Goal: Navigation & Orientation: Understand site structure

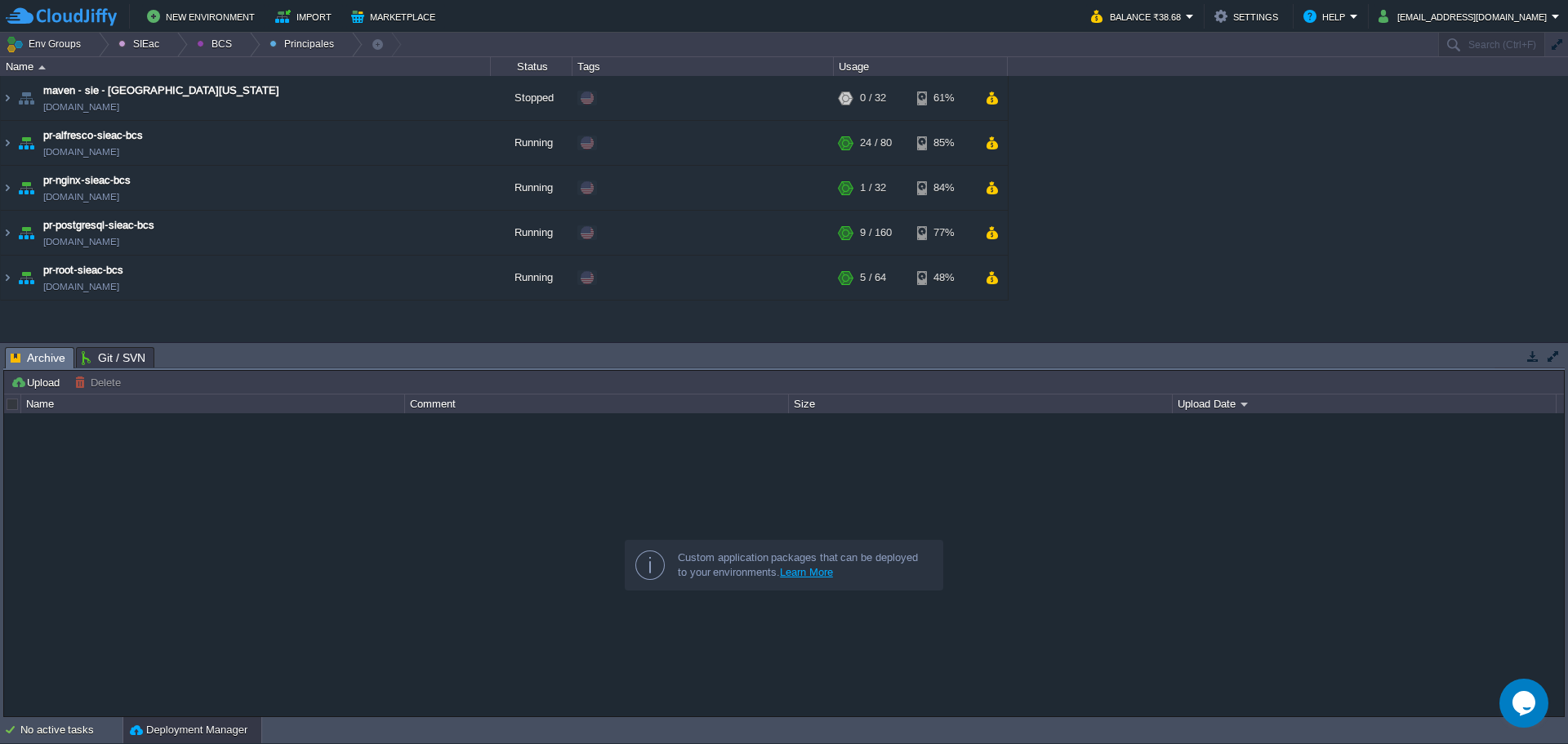
drag, startPoint x: 481, startPoint y: 486, endPoint x: 471, endPoint y: 470, distance: 18.9
click at [480, 485] on div at bounding box center [784, 565] width 1560 height 302
click at [166, 44] on div at bounding box center [177, 45] width 22 height 24
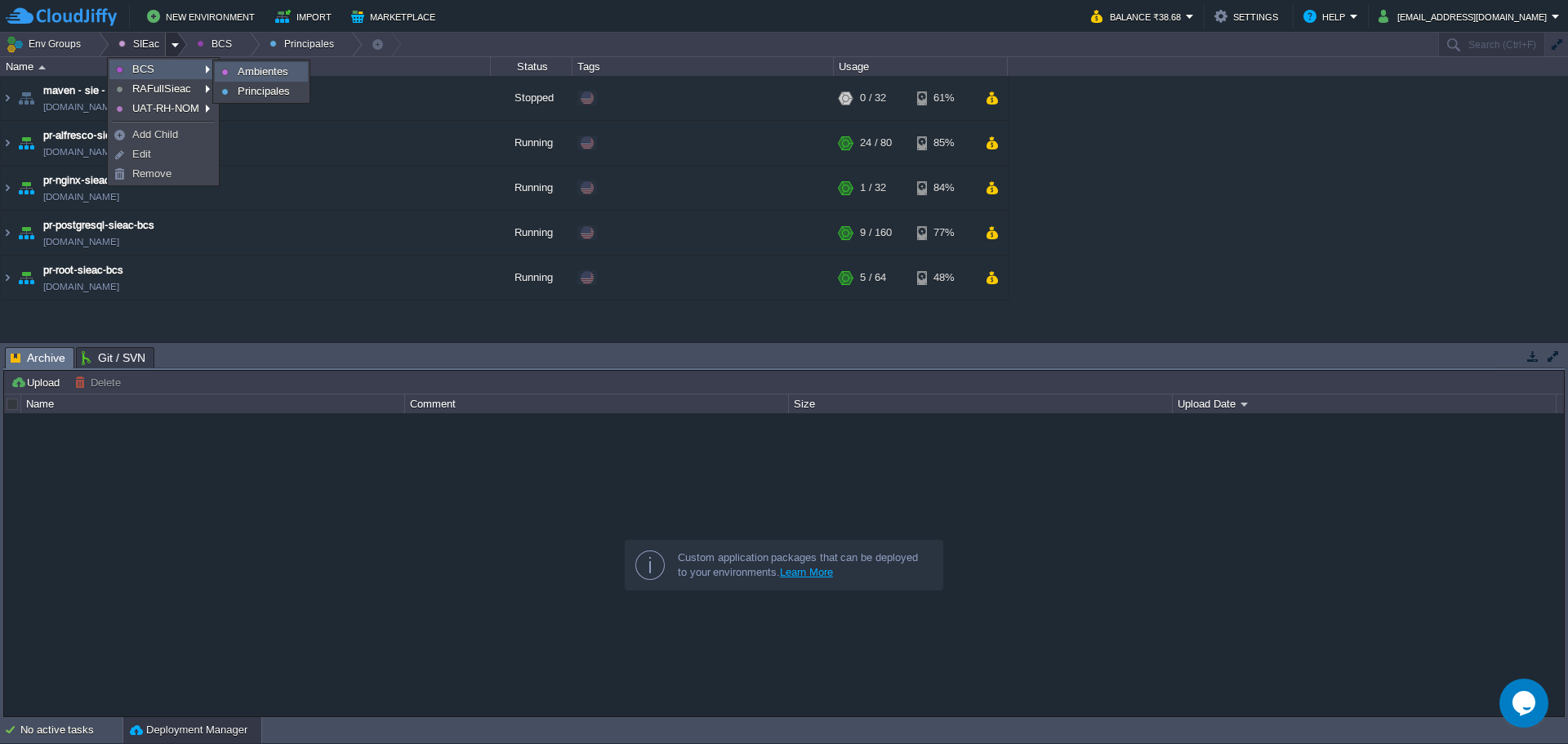
click at [232, 76] on link "Ambientes" at bounding box center [261, 72] width 91 height 18
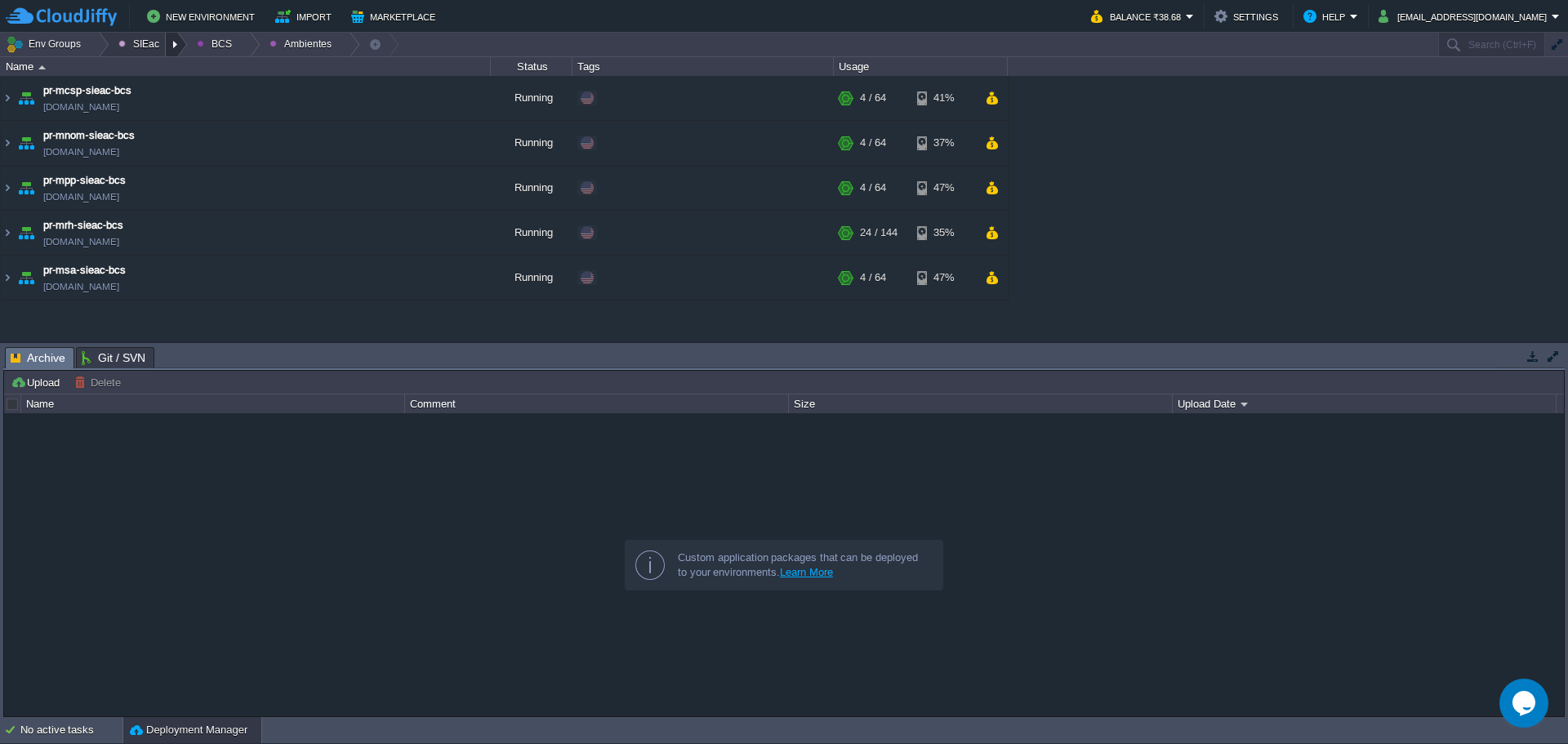
click at [166, 47] on div at bounding box center [177, 45] width 22 height 24
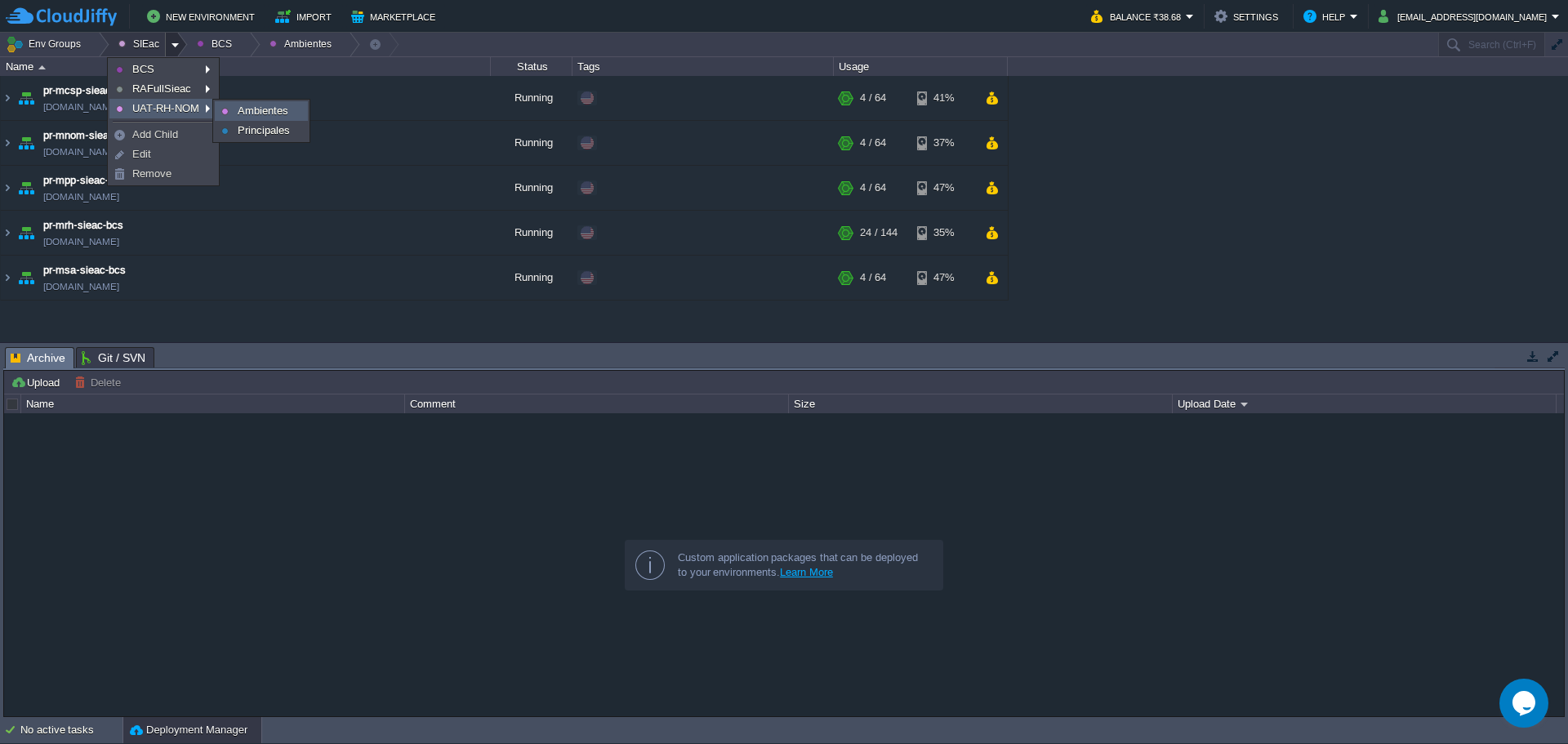
click at [231, 113] on link "Ambientes" at bounding box center [261, 111] width 91 height 18
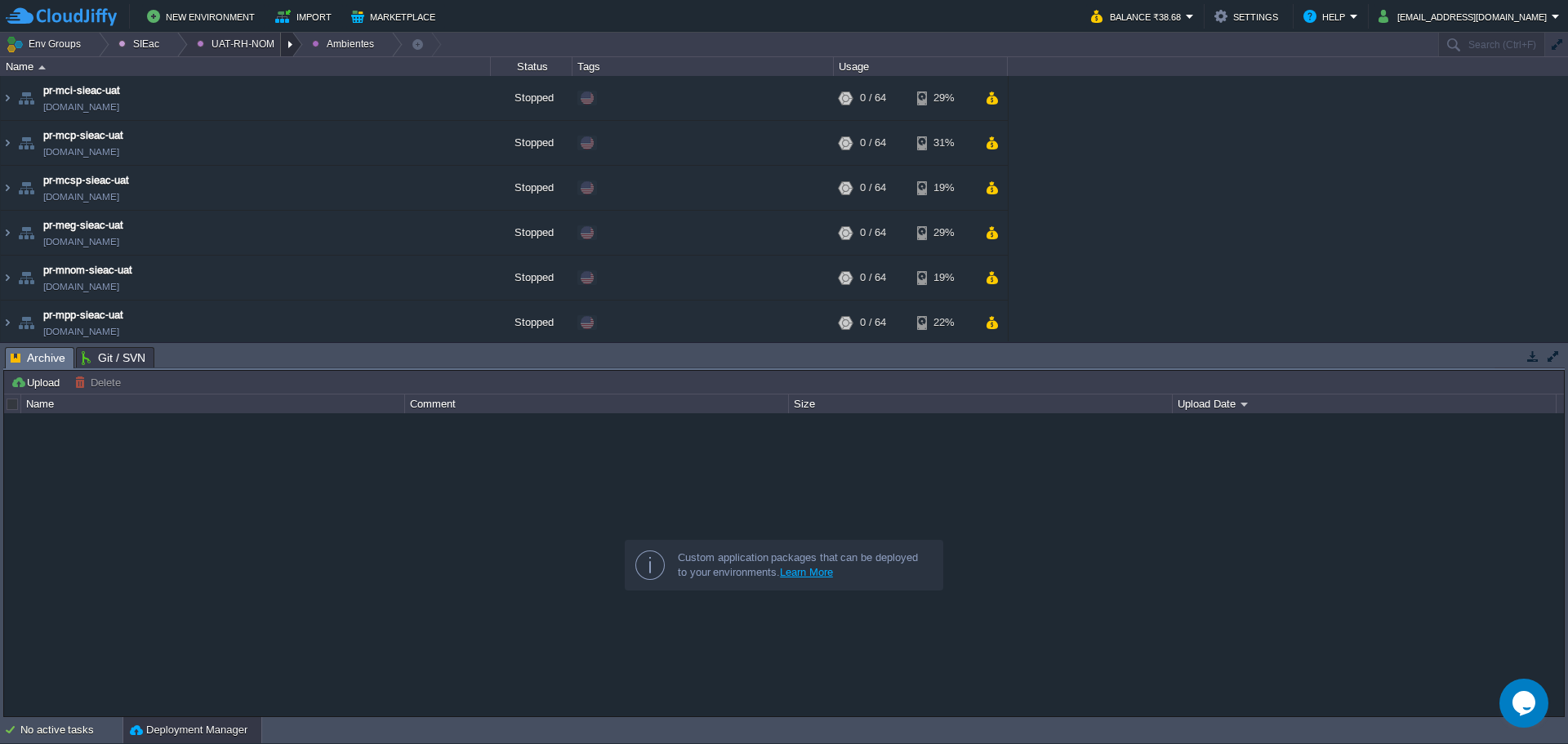
click at [281, 52] on div at bounding box center [292, 45] width 22 height 24
click at [246, 90] on span "Principales" at bounding box center [234, 88] width 52 height 12
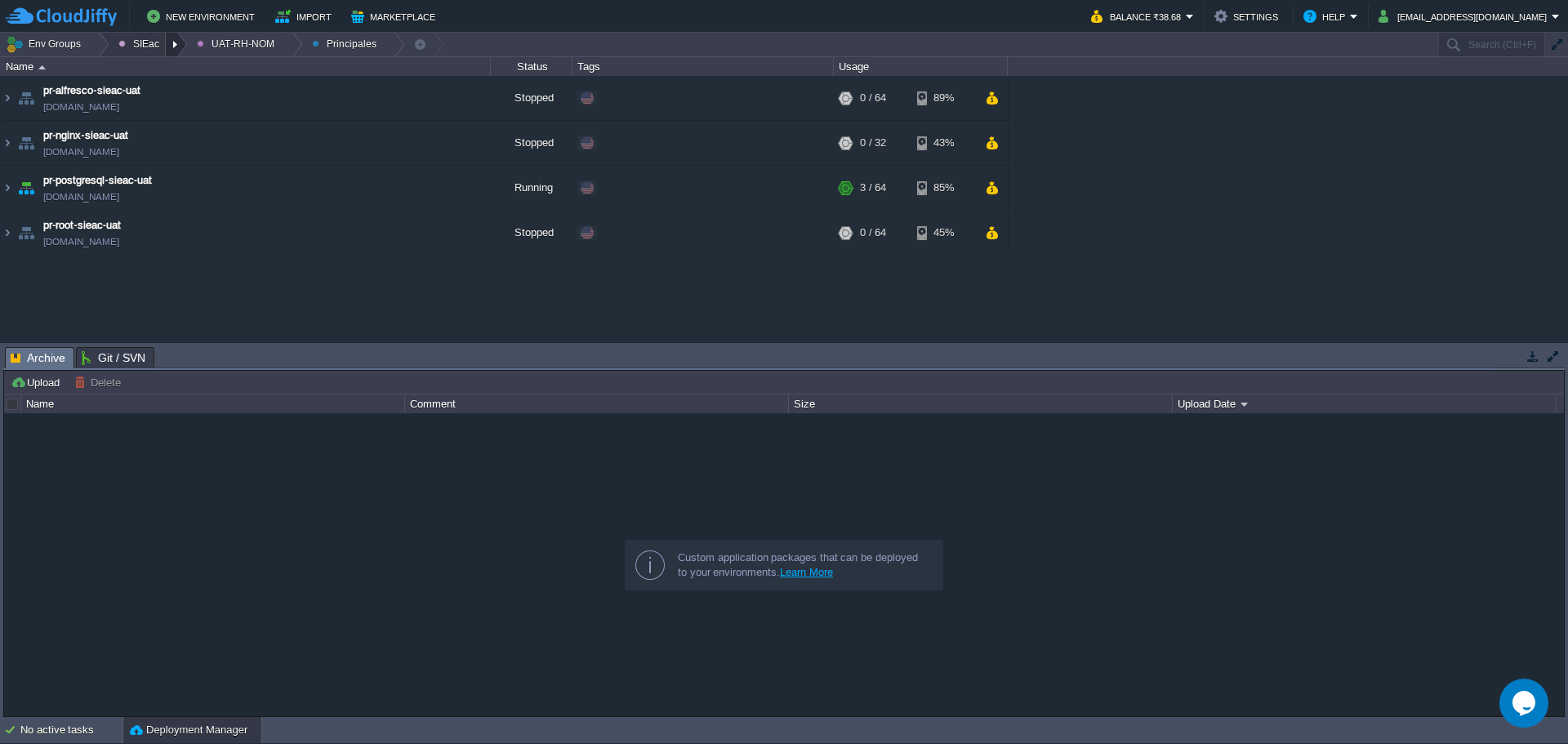
click at [176, 47] on div at bounding box center [177, 45] width 22 height 24
click at [90, 47] on div at bounding box center [98, 45] width 22 height 24
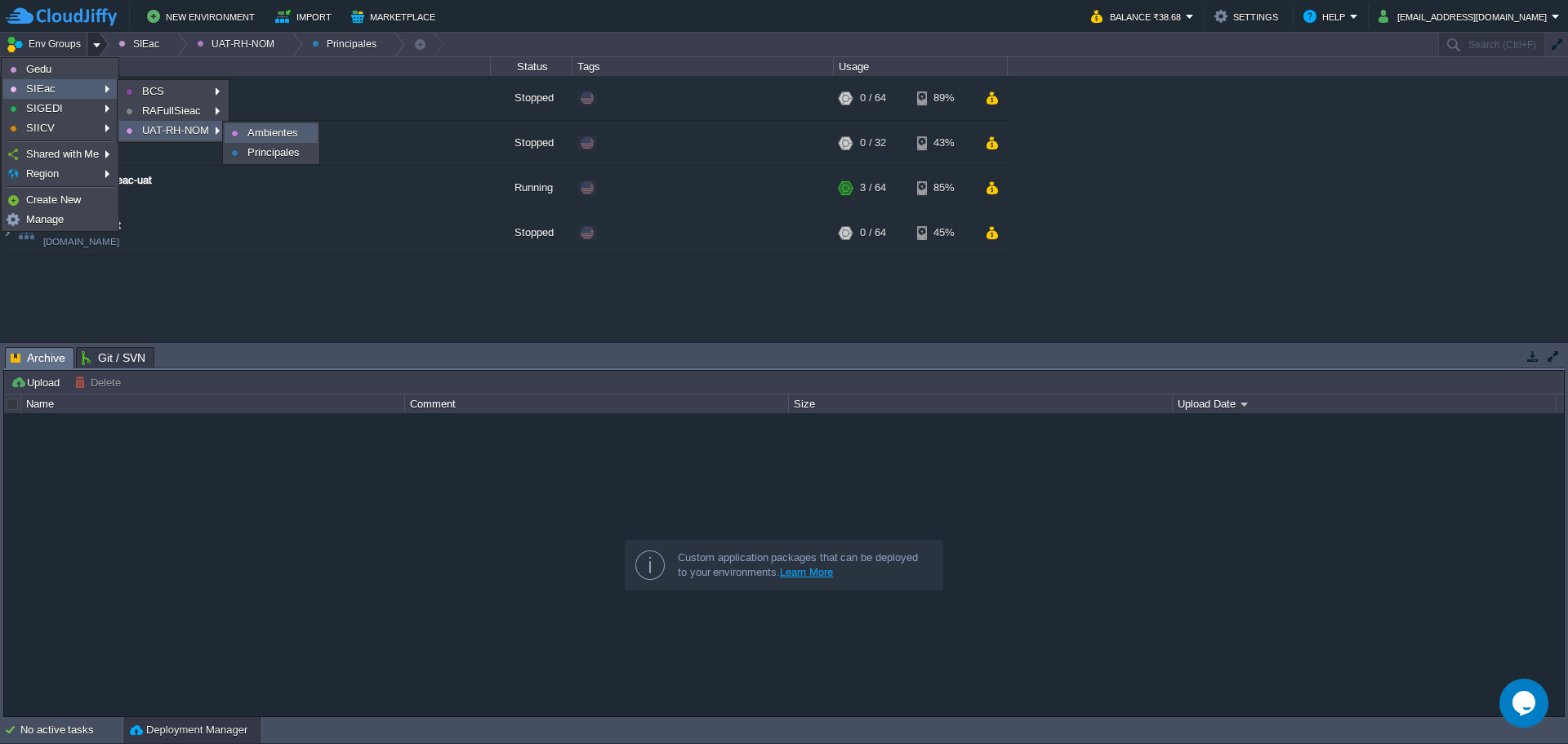
click at [248, 131] on span "Ambientes" at bounding box center [273, 132] width 51 height 12
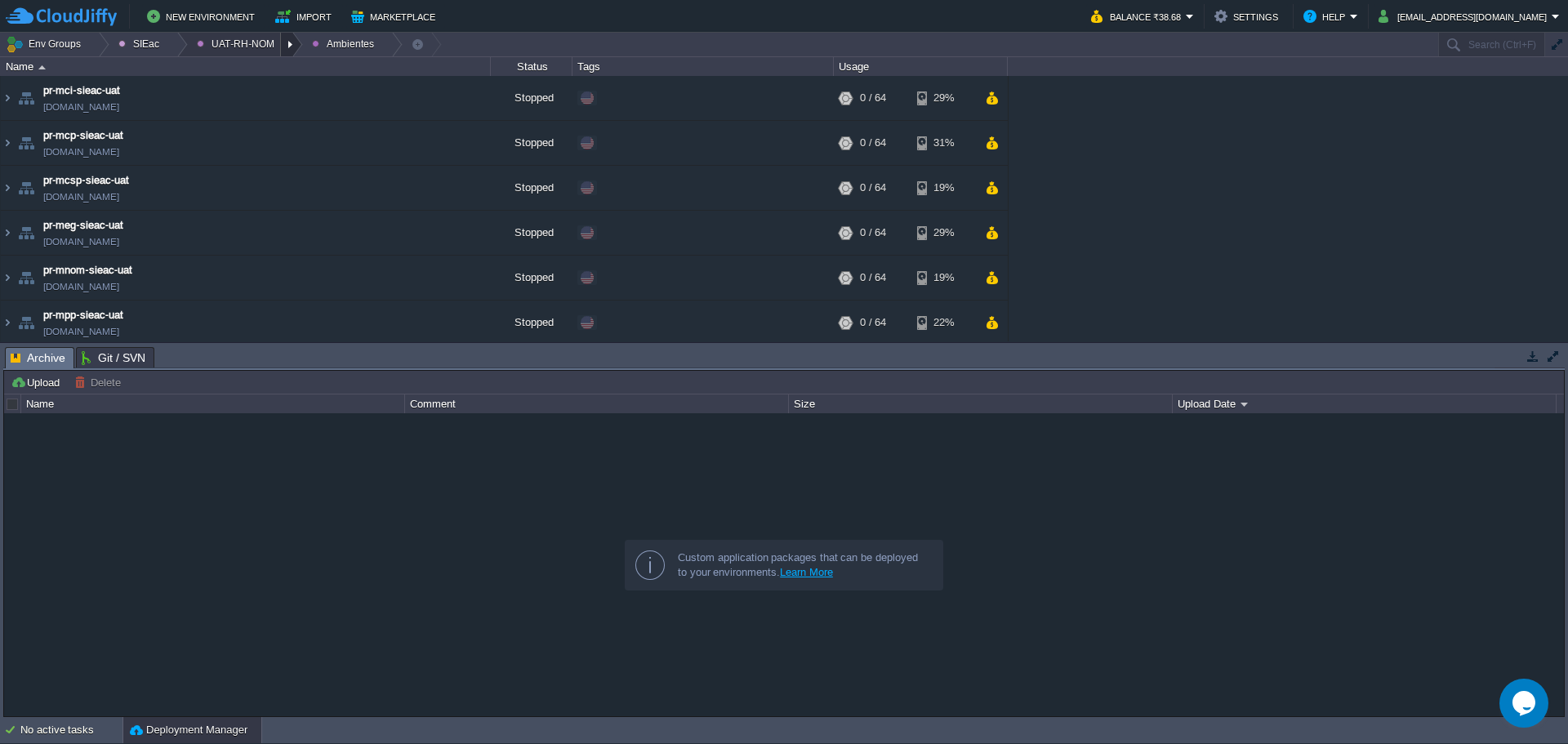
click at [281, 50] on div at bounding box center [292, 45] width 22 height 24
click at [243, 96] on link "Principales" at bounding box center [232, 89] width 94 height 18
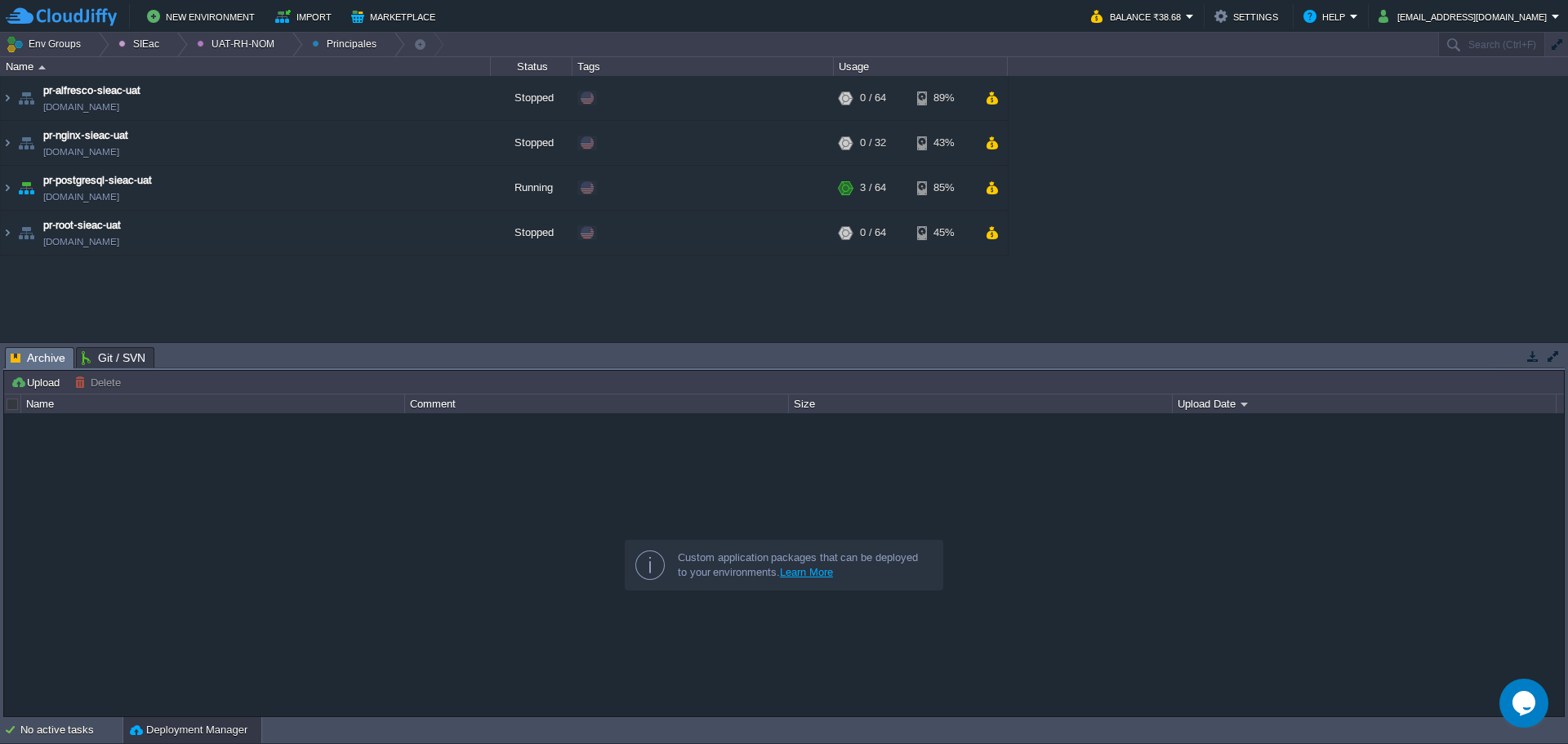
click at [1056, 500] on div at bounding box center [784, 565] width 1560 height 302
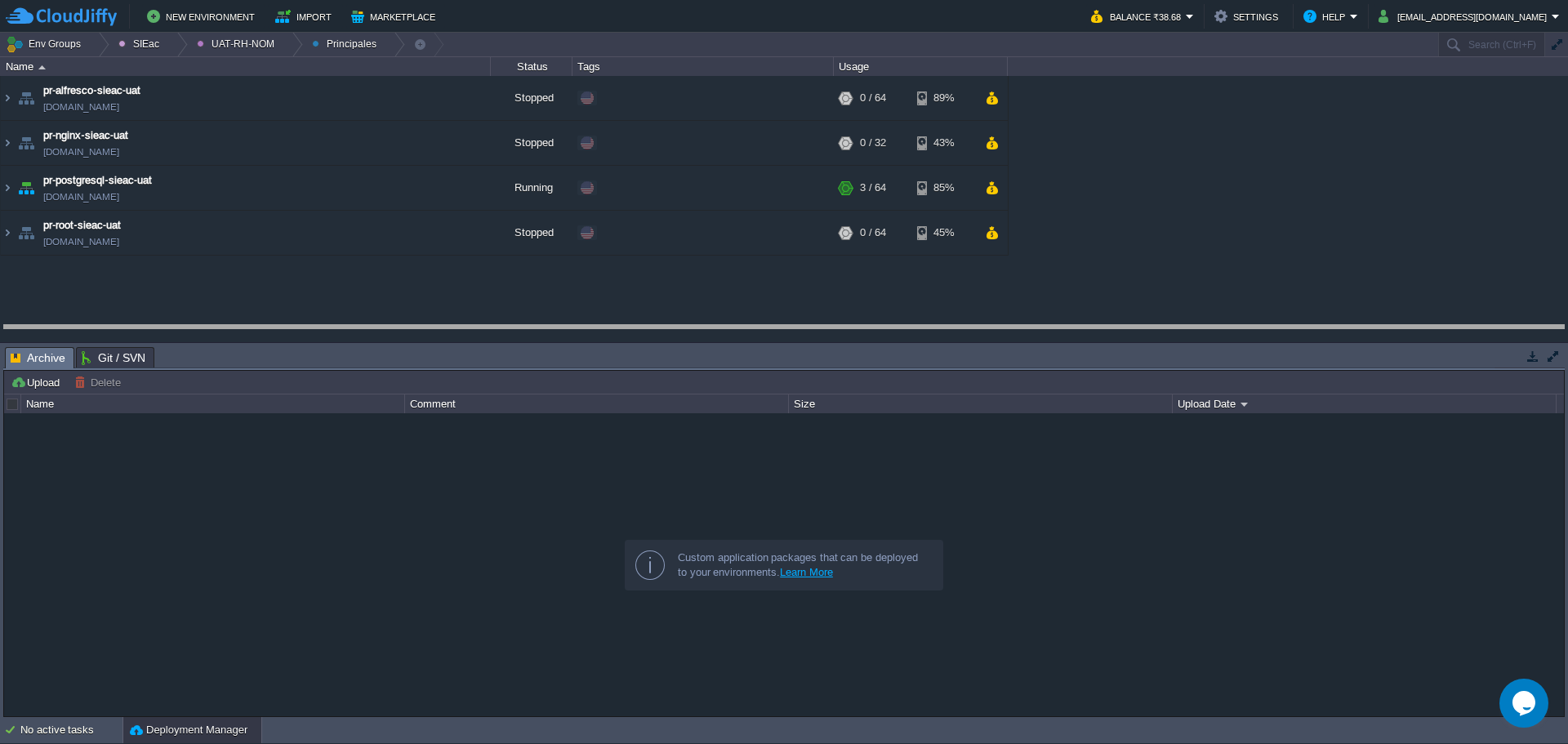
drag, startPoint x: 822, startPoint y: 362, endPoint x: 812, endPoint y: 340, distance: 24.2
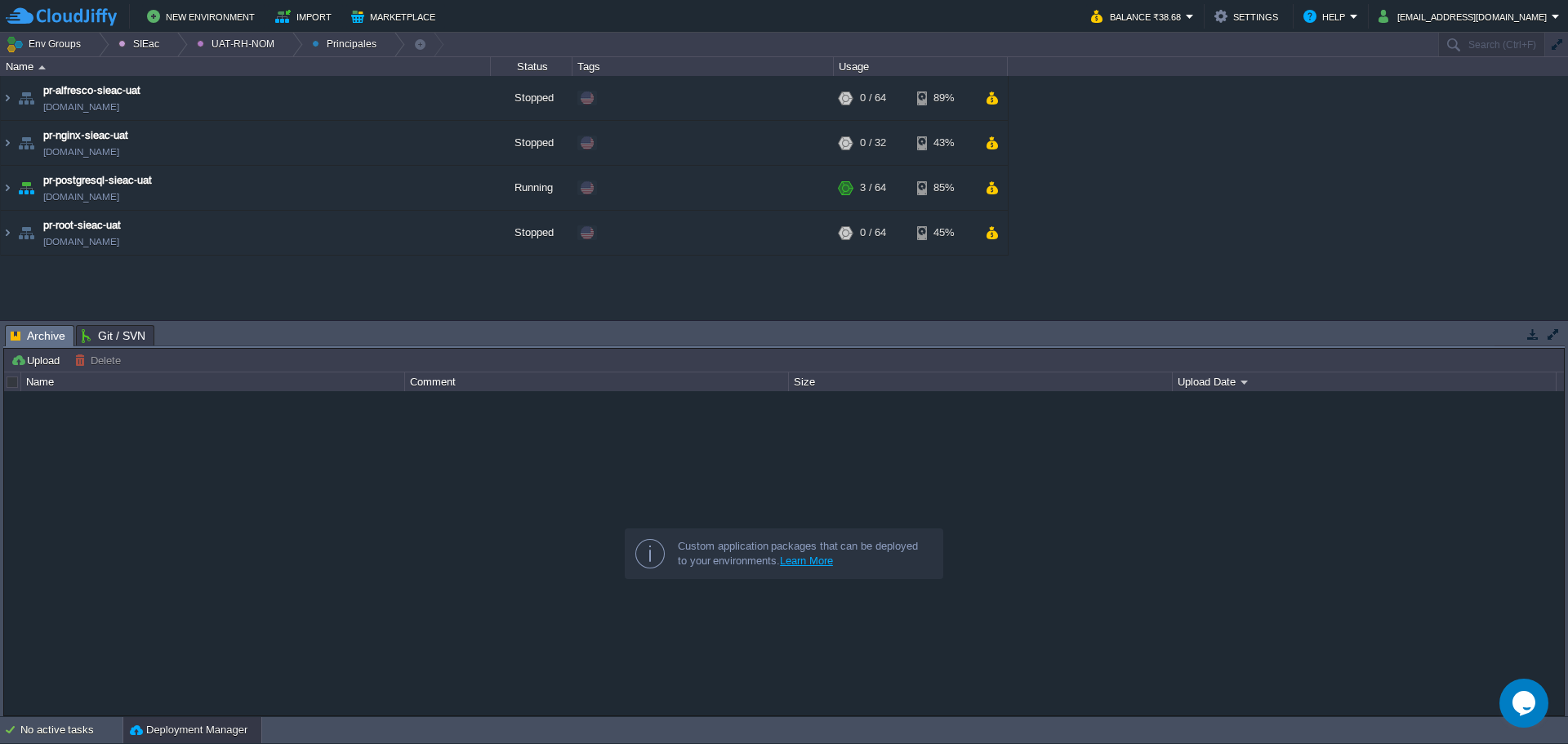
click at [408, 541] on div at bounding box center [784, 552] width 1560 height 323
